Goal: Information Seeking & Learning: Learn about a topic

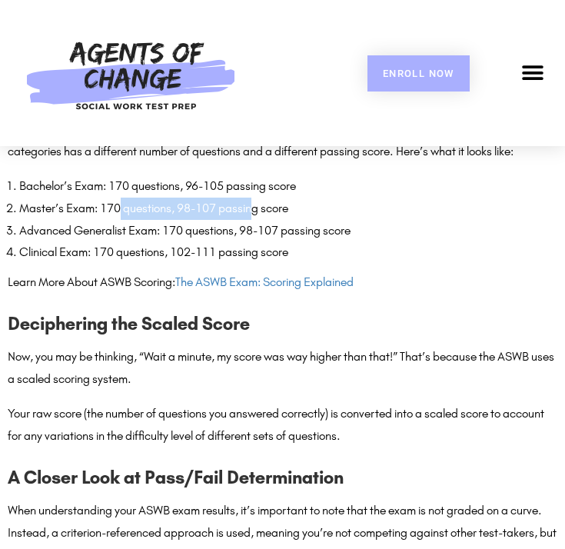
drag, startPoint x: 119, startPoint y: 200, endPoint x: 256, endPoint y: 200, distance: 136.8
click at [256, 200] on li "Master’s Exam: 170 questions, 98-107 passing score" at bounding box center [288, 208] width 538 height 22
click at [307, 197] on li "Master’s Exam: 170 questions, 98-107 passing score" at bounding box center [288, 208] width 538 height 22
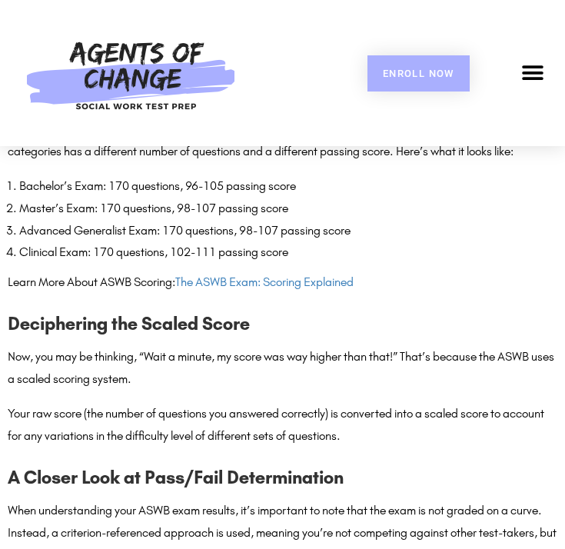
click at [307, 197] on li "Master’s Exam: 170 questions, 98-107 passing score" at bounding box center [288, 208] width 538 height 22
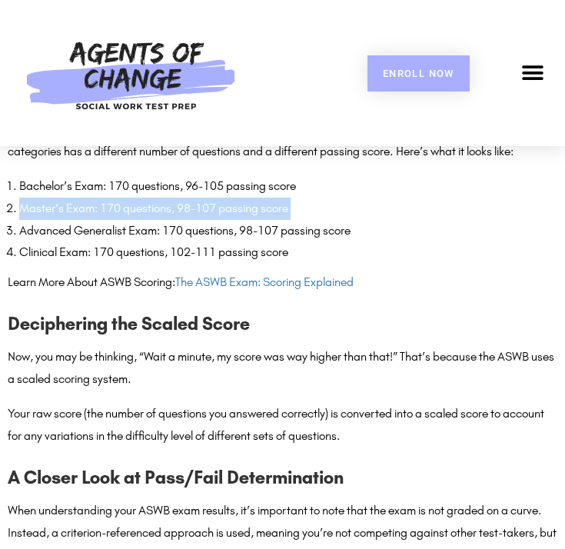
click at [307, 197] on li "Master’s Exam: 170 questions, 98-107 passing score" at bounding box center [288, 208] width 538 height 22
drag, startPoint x: 305, startPoint y: 197, endPoint x: 18, endPoint y: 201, distance: 286.7
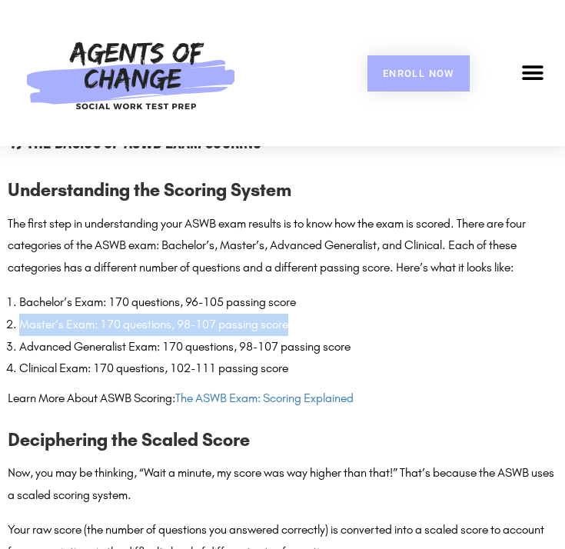
scroll to position [778, 0]
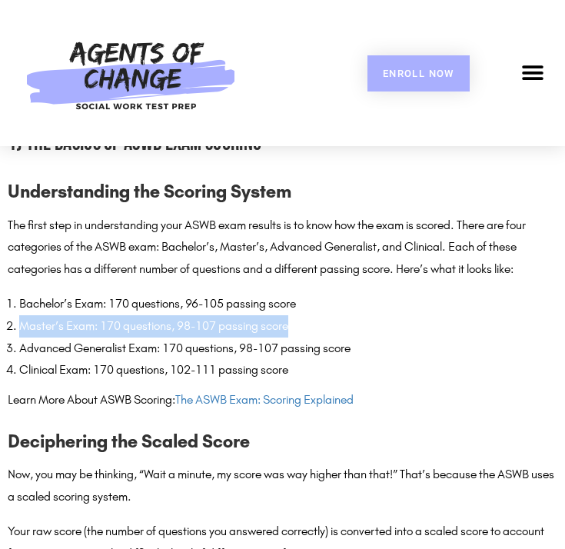
click at [202, 221] on p "The first step in understanding your ASWB exam results is to know how the exam …" at bounding box center [282, 247] width 549 height 66
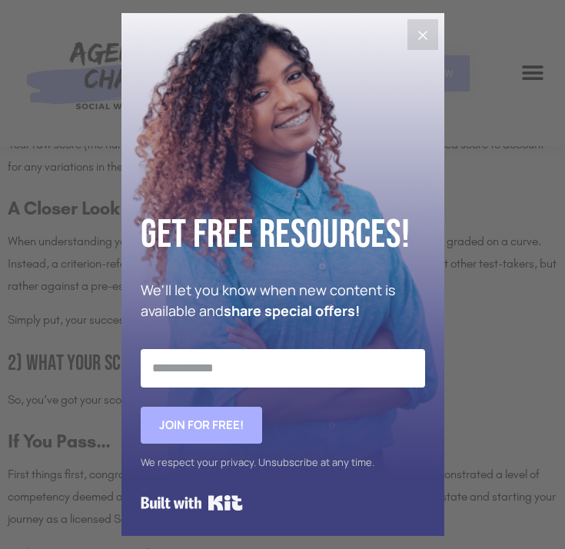
scroll to position [1759, 0]
